Goal: Information Seeking & Learning: Learn about a topic

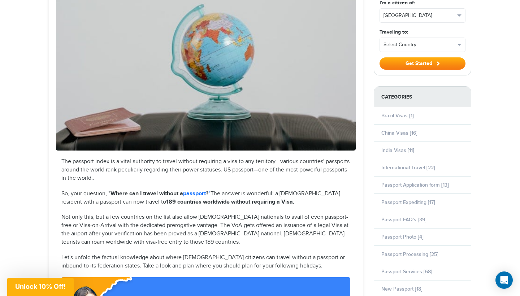
scroll to position [176, 0]
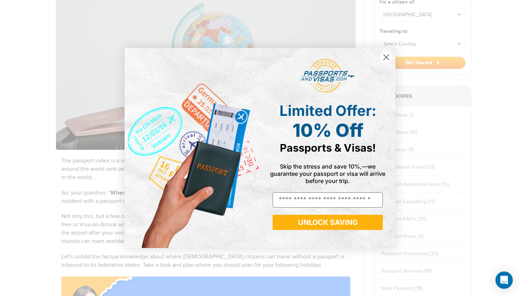
click at [387, 57] on circle "Close dialog" at bounding box center [386, 57] width 12 height 12
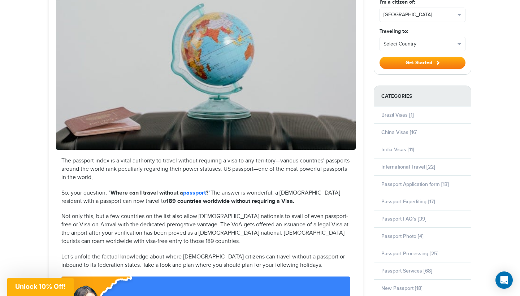
click at [243, 195] on p "So, your question, " Where can I travel without a passport ? " The answer is wo…" at bounding box center [205, 197] width 289 height 17
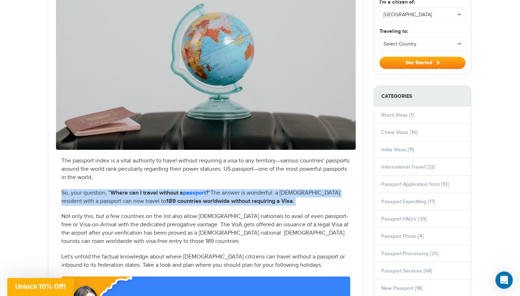
click at [243, 195] on p "So, your question, " Where can I travel without a passport ? " The answer is wo…" at bounding box center [205, 197] width 289 height 17
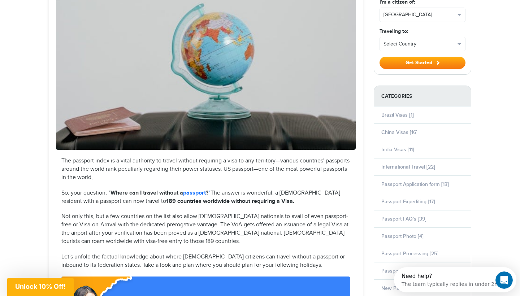
scroll to position [0, 0]
click at [260, 226] on p "Not only this, but a few countries on the list also allow [DEMOGRAPHIC_DATA] na…" at bounding box center [205, 229] width 289 height 33
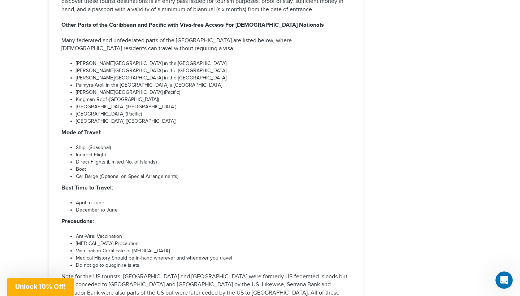
scroll to position [2668, 0]
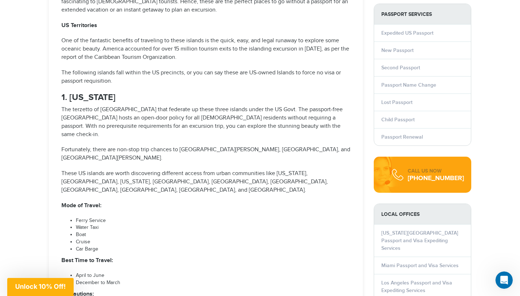
scroll to position [694, 0]
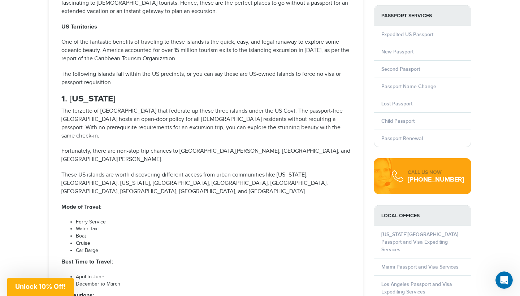
click at [420, 5] on strong "PASSPORT SERVICES" at bounding box center [422, 15] width 97 height 21
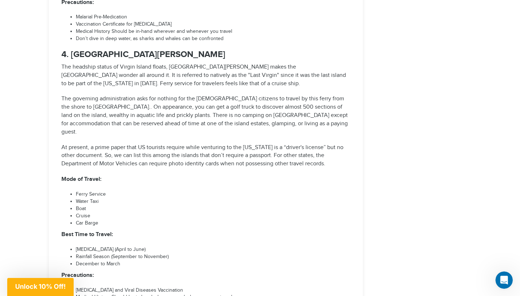
scroll to position [1393, 0]
